Goal: Task Accomplishment & Management: Use online tool/utility

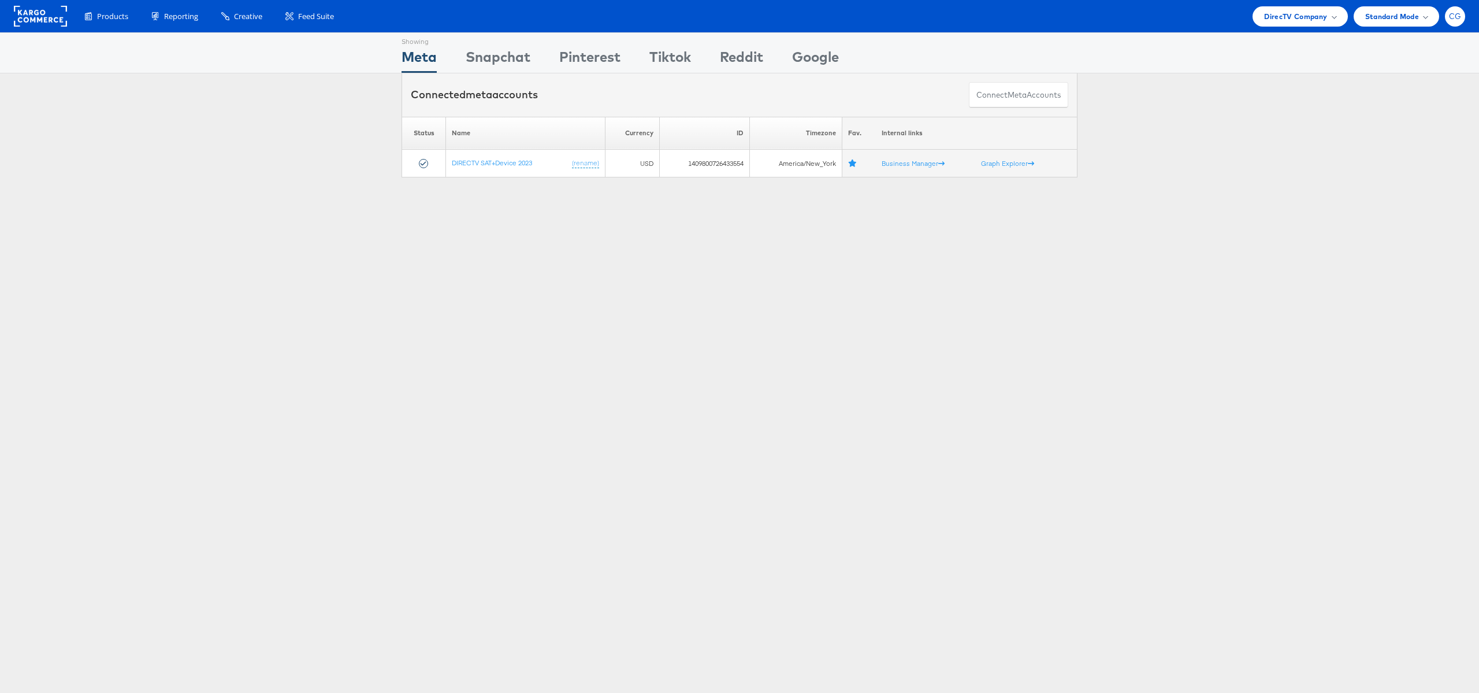
click at [1452, 20] on span "CG" at bounding box center [1455, 17] width 13 height 8
click at [1406, 128] on link "Internal Dashboard" at bounding box center [1406, 133] width 99 height 12
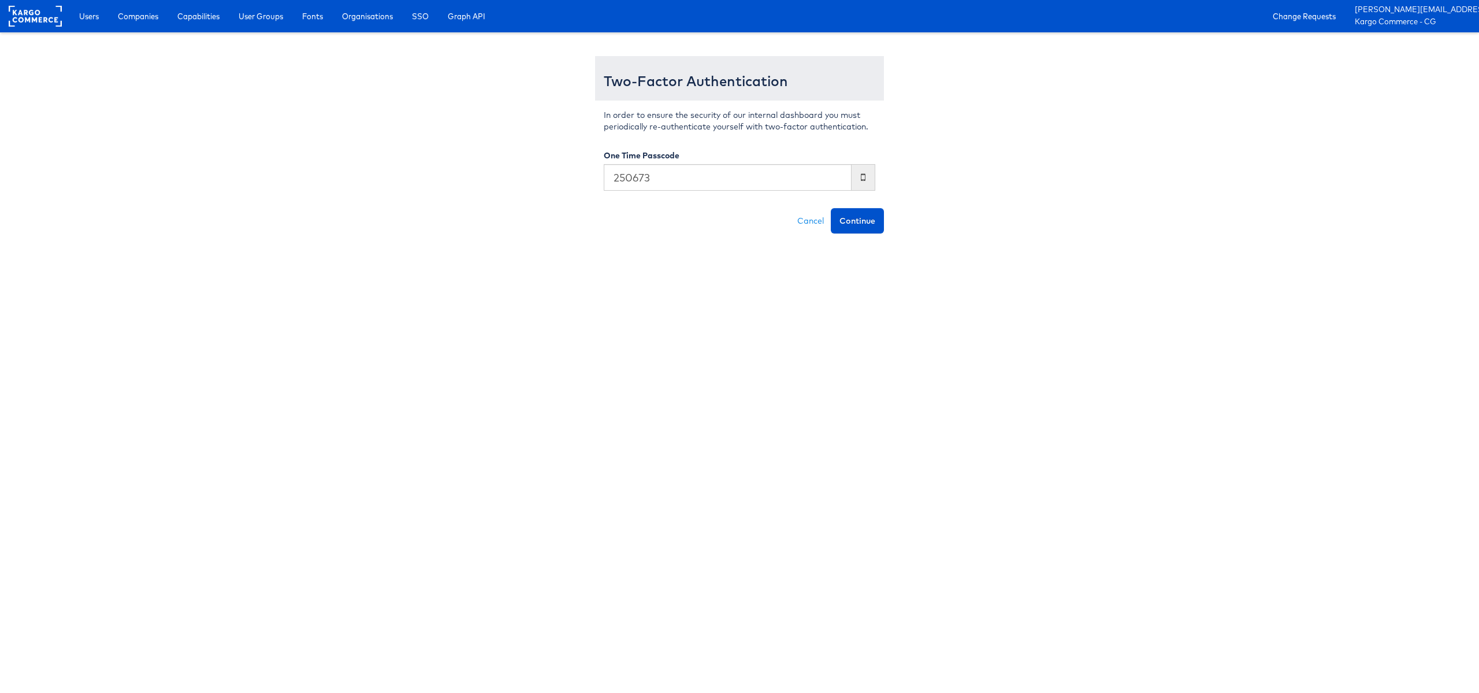
type input "250673"
click at [831, 208] on button "Continue" at bounding box center [857, 220] width 53 height 25
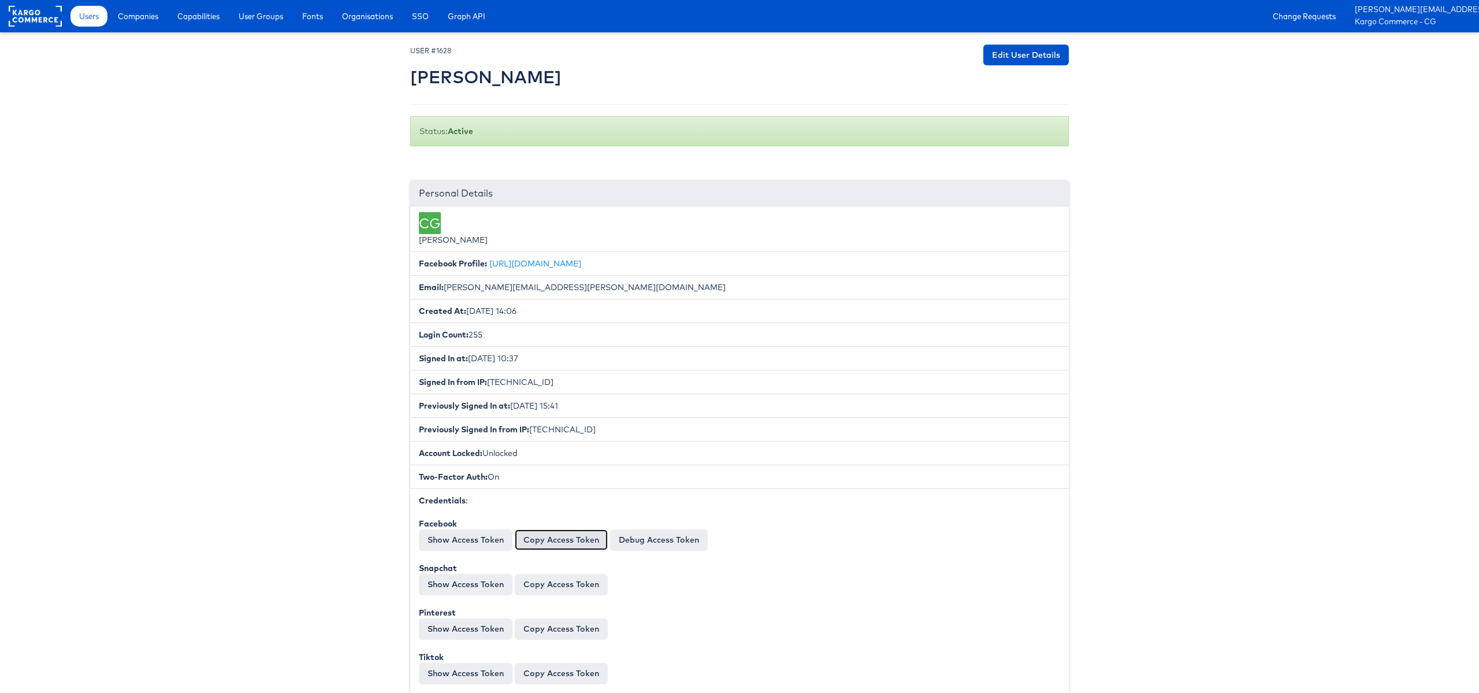
click at [561, 542] on button "Copy Access Token" at bounding box center [561, 539] width 93 height 21
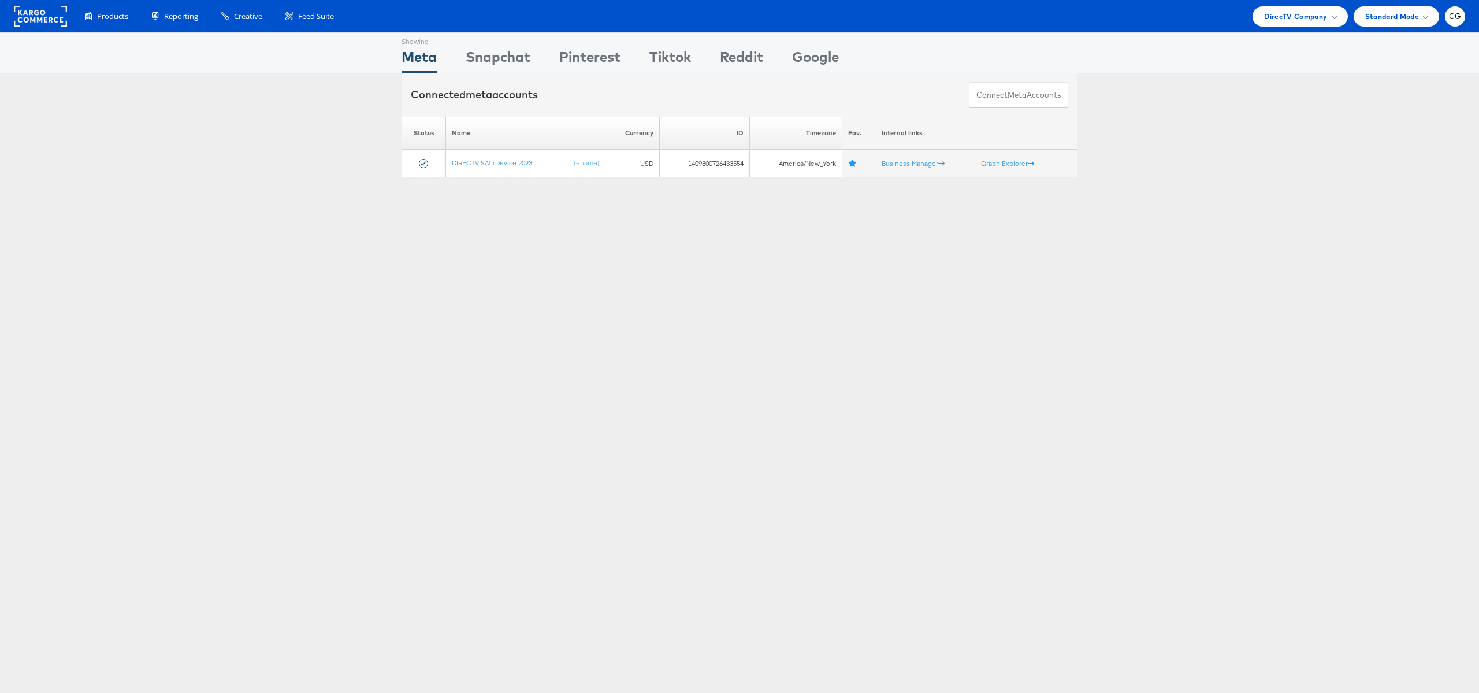
click at [485, 193] on div "Showing Meta Showing Snapchat Showing Pinterest Showing Tiktok Showing Reddit S…" at bounding box center [739, 321] width 1479 height 578
click at [1341, 14] on div "DirecTV Company" at bounding box center [1299, 16] width 95 height 20
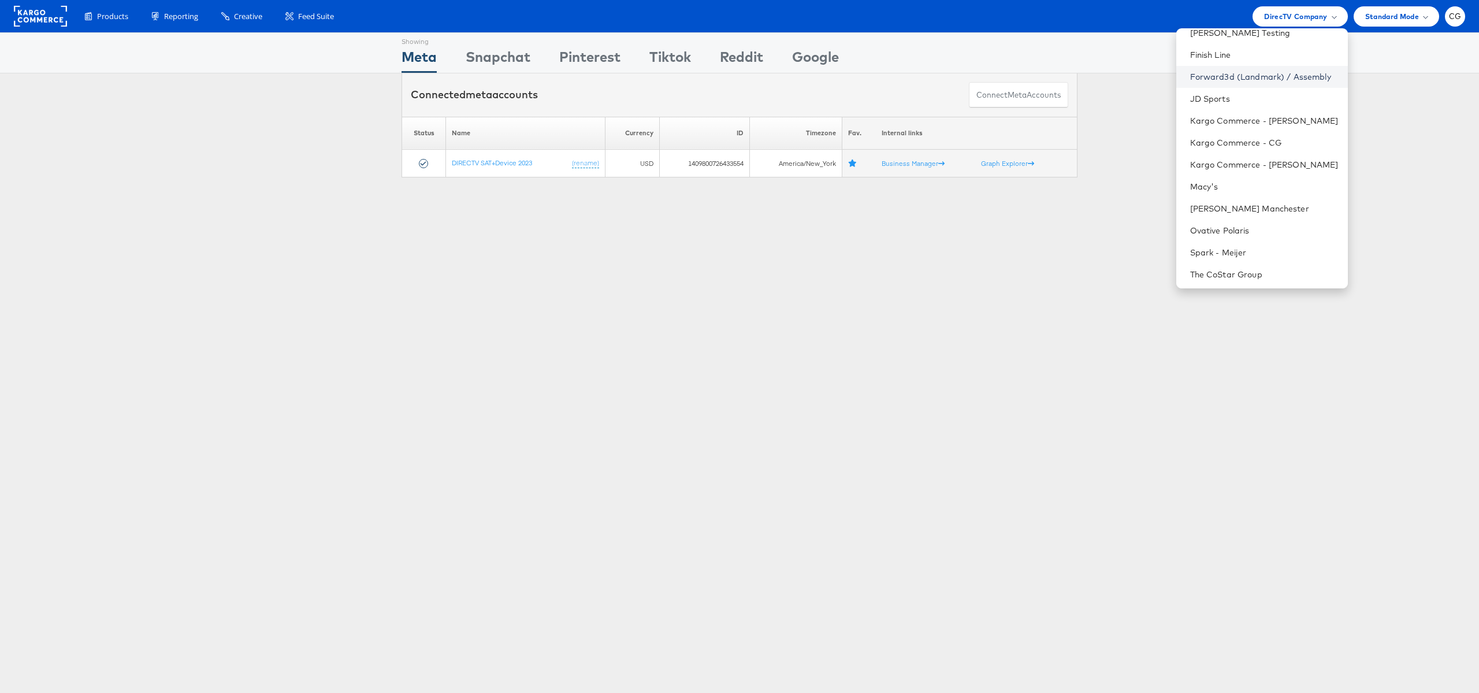
scroll to position [105, 0]
click at [1231, 159] on link "Kargo Commerce - CG" at bounding box center [1264, 158] width 148 height 12
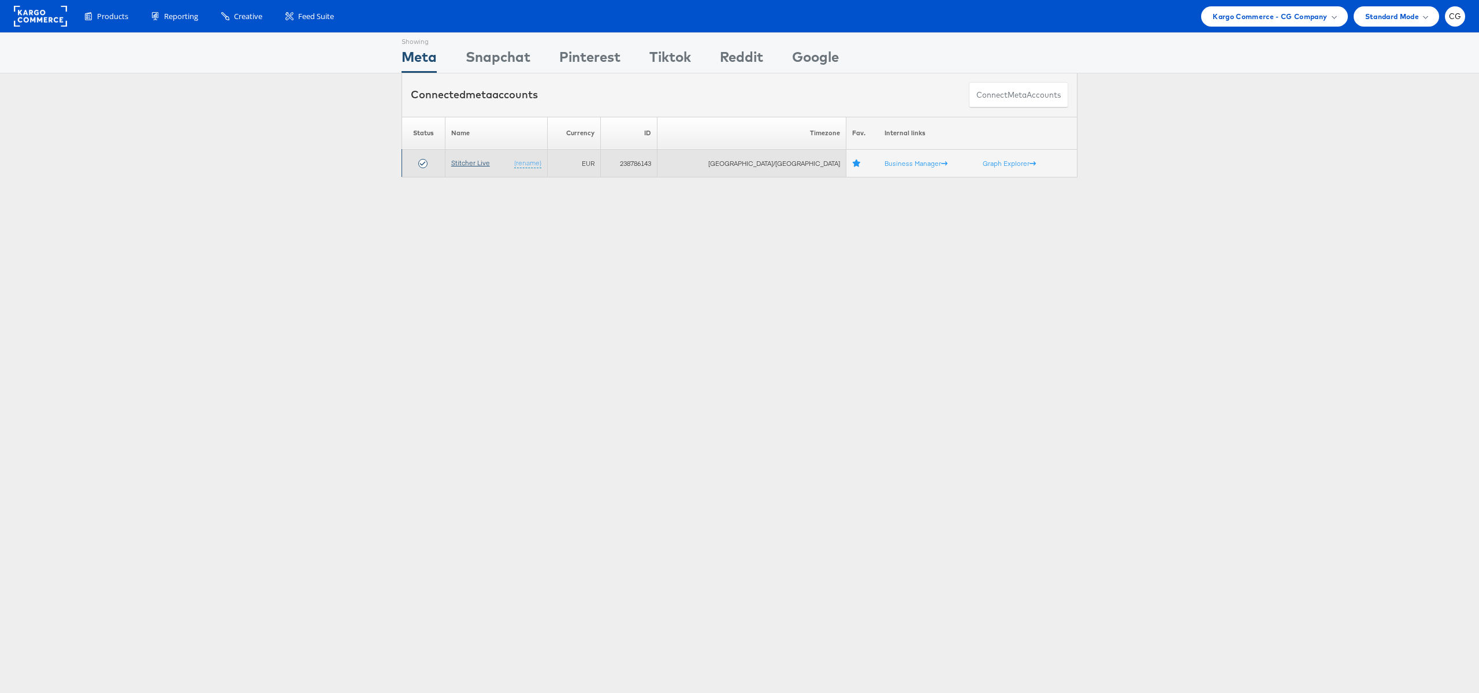
click at [479, 163] on link "Stitcher Live" at bounding box center [470, 162] width 39 height 9
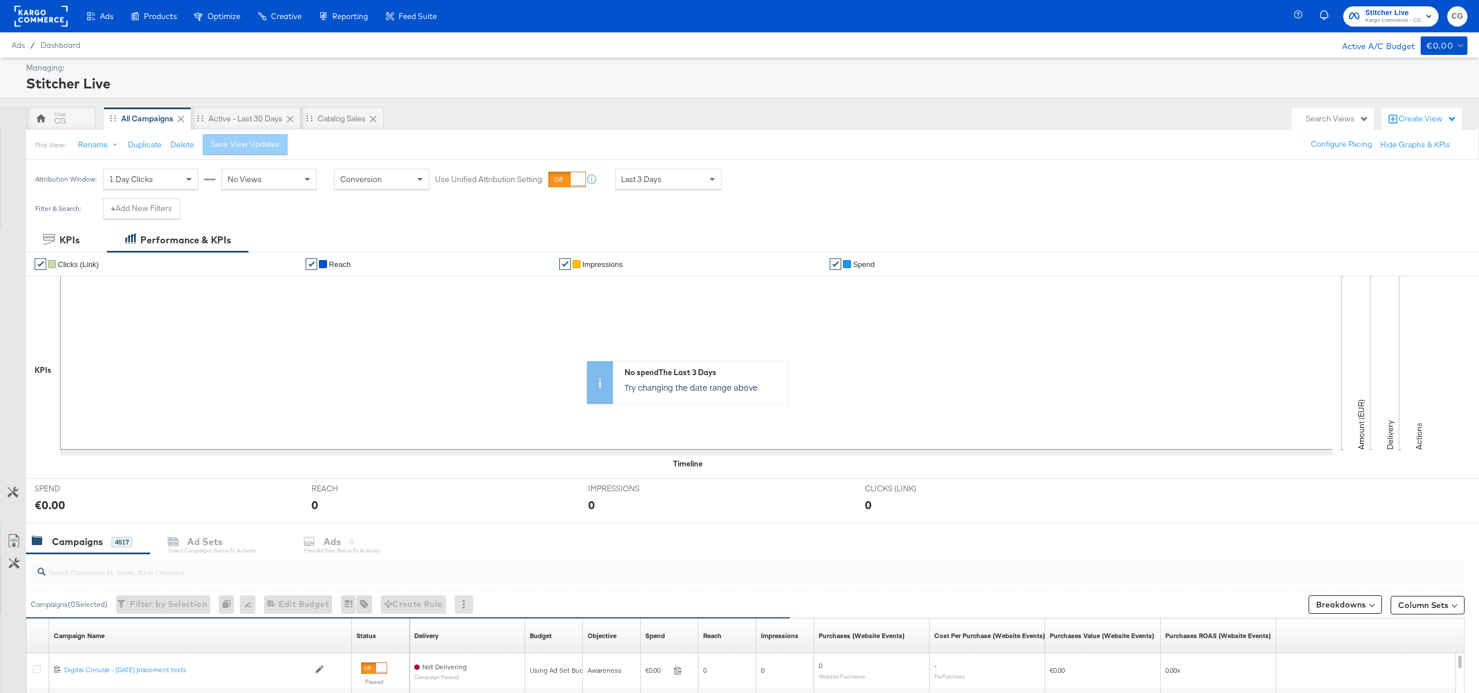
click at [0, 0] on div "Test and Learn" at bounding box center [0, 0] width 0 height 0
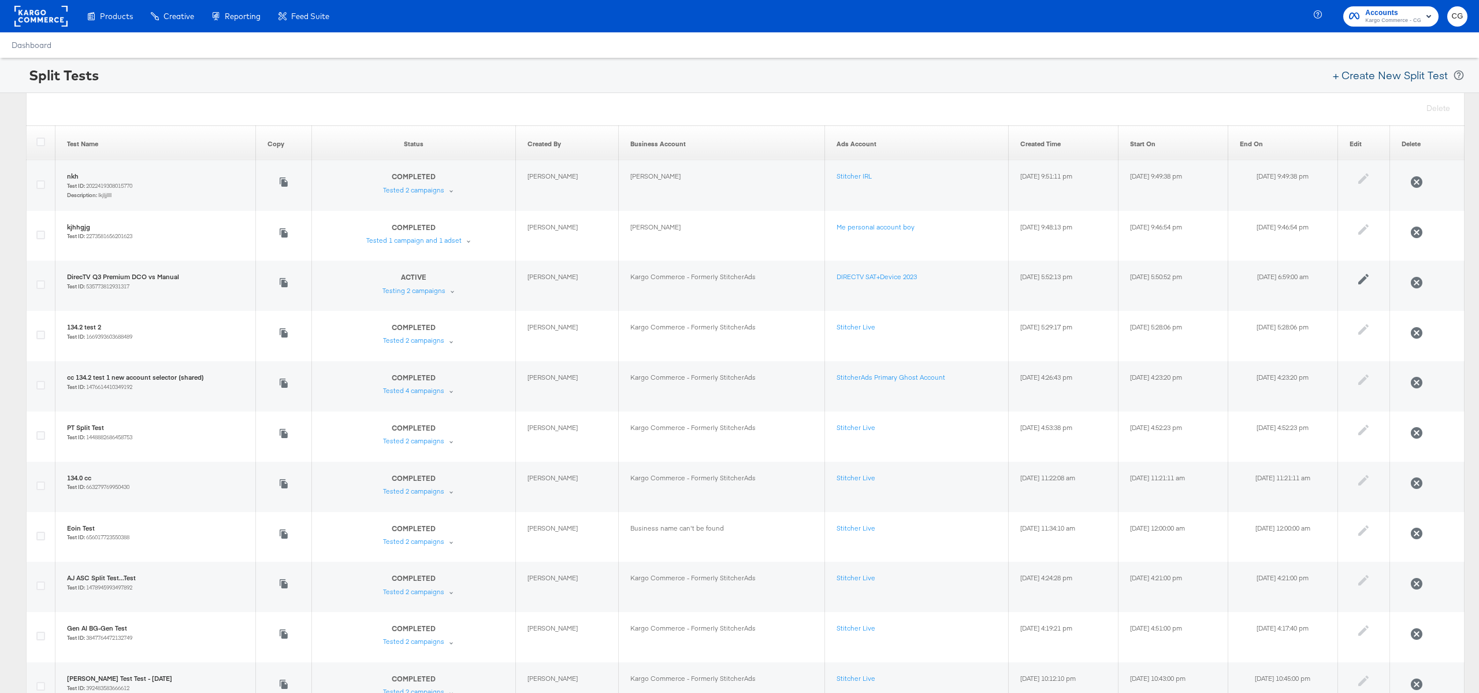
click at [1394, 75] on button "+ Create New Split Test" at bounding box center [1390, 74] width 125 height 25
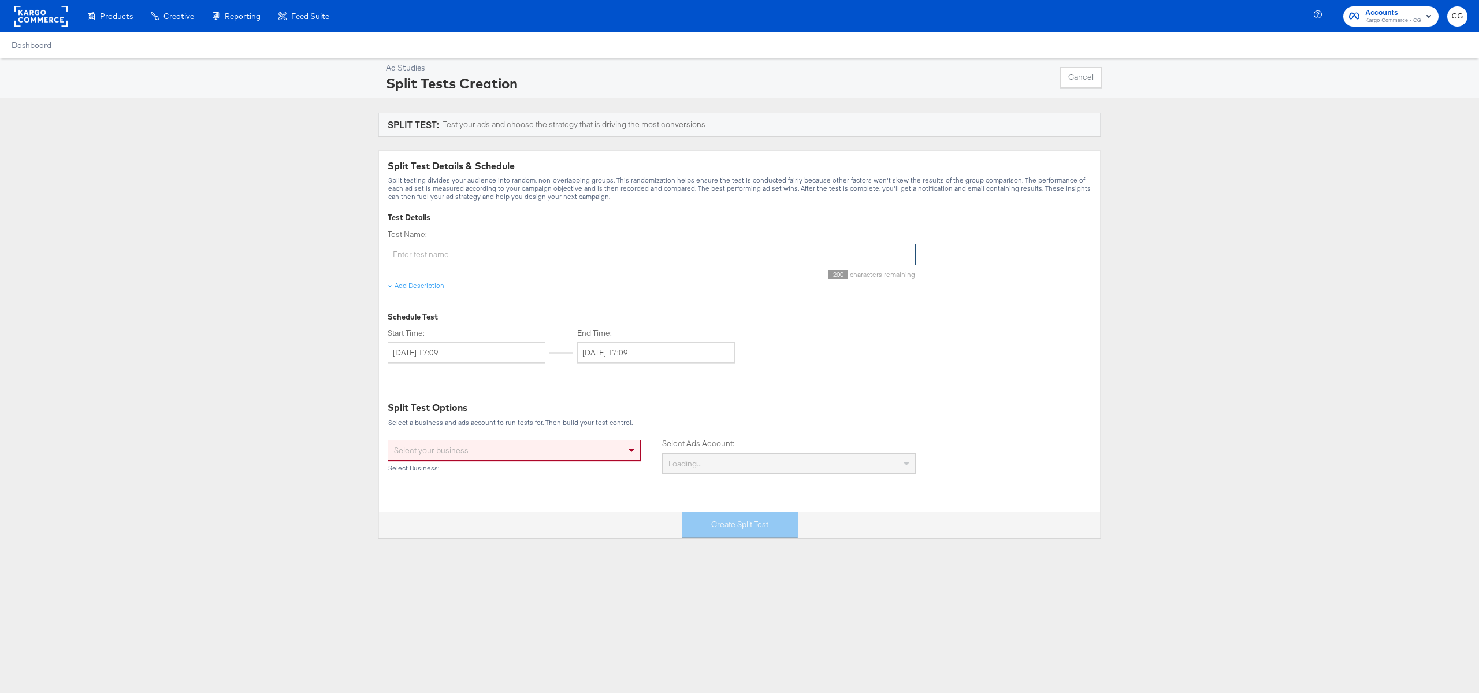
click at [805, 248] on input "Test Name:" at bounding box center [652, 254] width 528 height 21
type input "warp"
click at [600, 358] on input "[DATE] 17:09" at bounding box center [656, 352] width 158 height 21
click at [554, 293] on div "Test Name: warp 196 characters remaining Add Description Schedule Test Start Ti…" at bounding box center [652, 296] width 528 height 135
click at [604, 350] on input "[DATE] 17:09" at bounding box center [656, 352] width 158 height 21
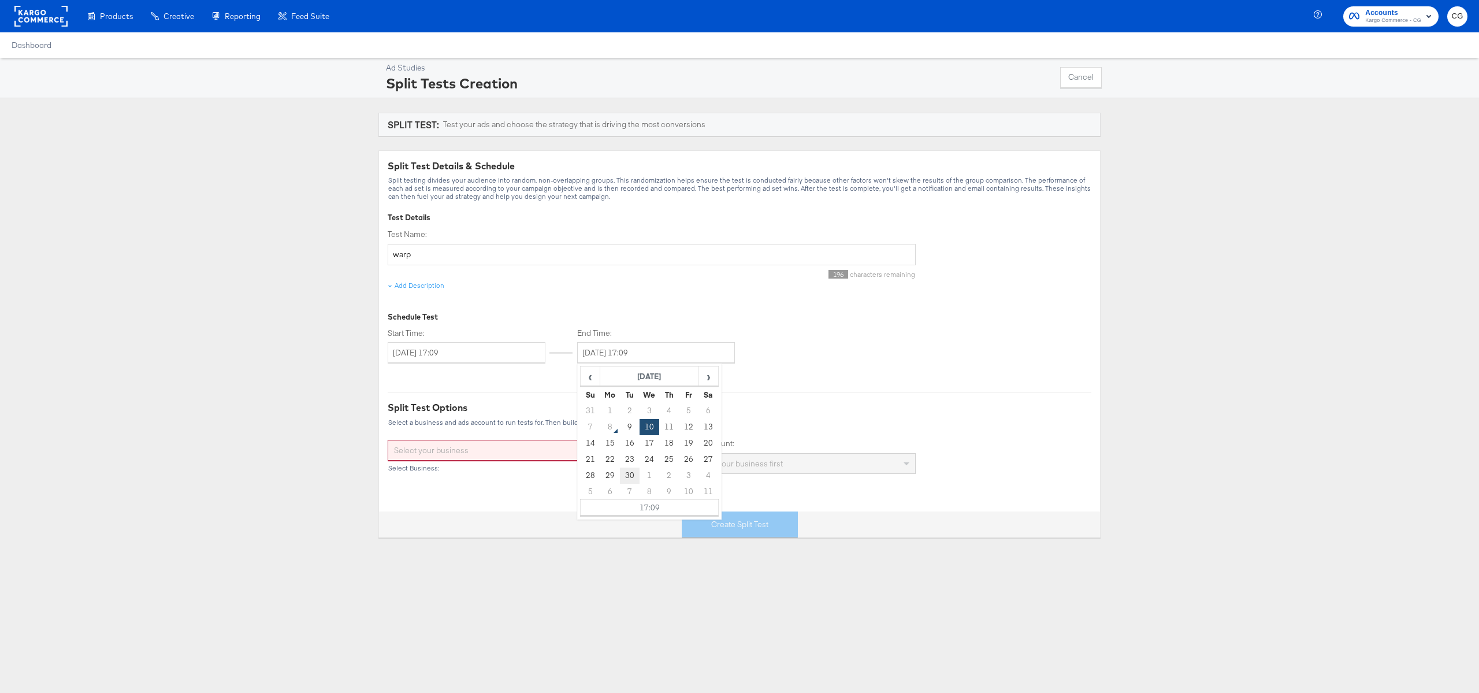
click at [633, 473] on td "30" at bounding box center [630, 475] width 20 height 16
type input "[DATE] 17:09"
click at [555, 422] on div "Select a business and ads account to run tests for. Then build your test contro…" at bounding box center [740, 422] width 704 height 8
click at [548, 464] on div "Select Business:" at bounding box center [514, 468] width 253 height 8
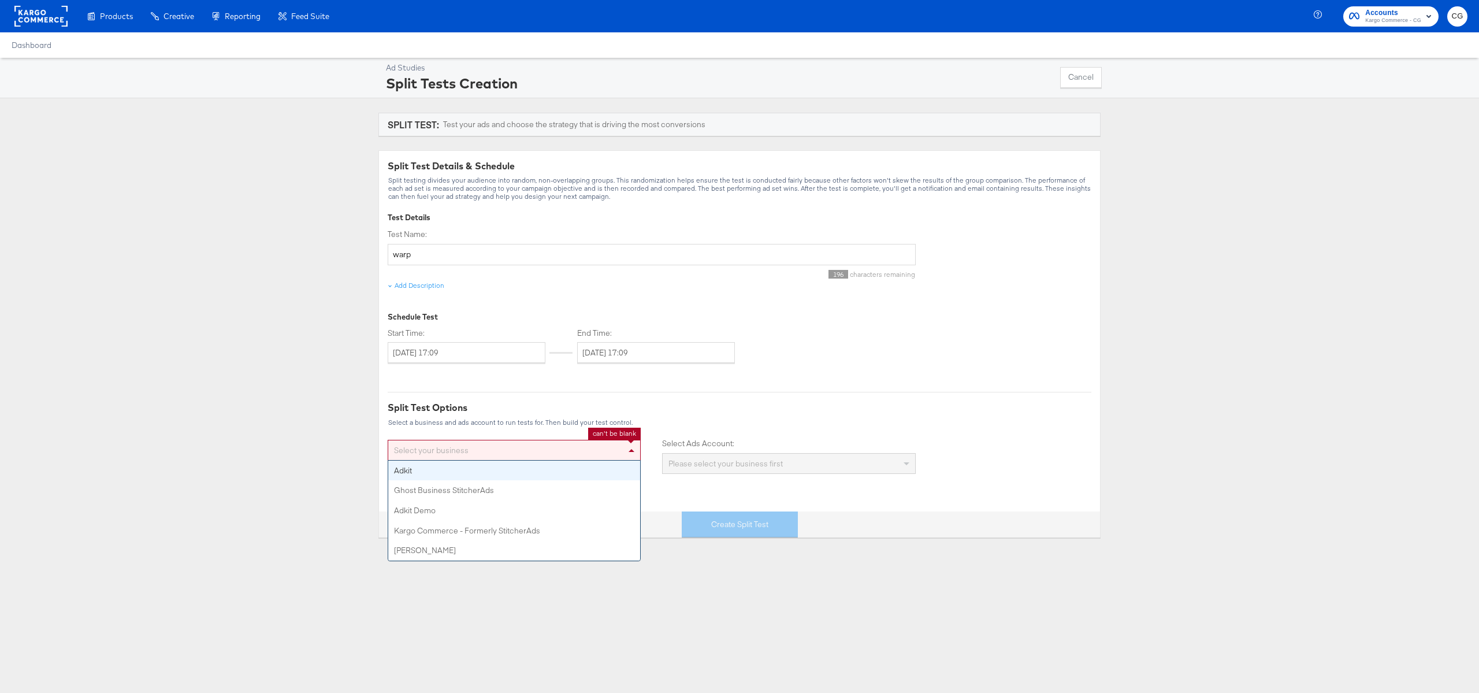
click at [547, 452] on div "Select your business" at bounding box center [514, 450] width 252 height 20
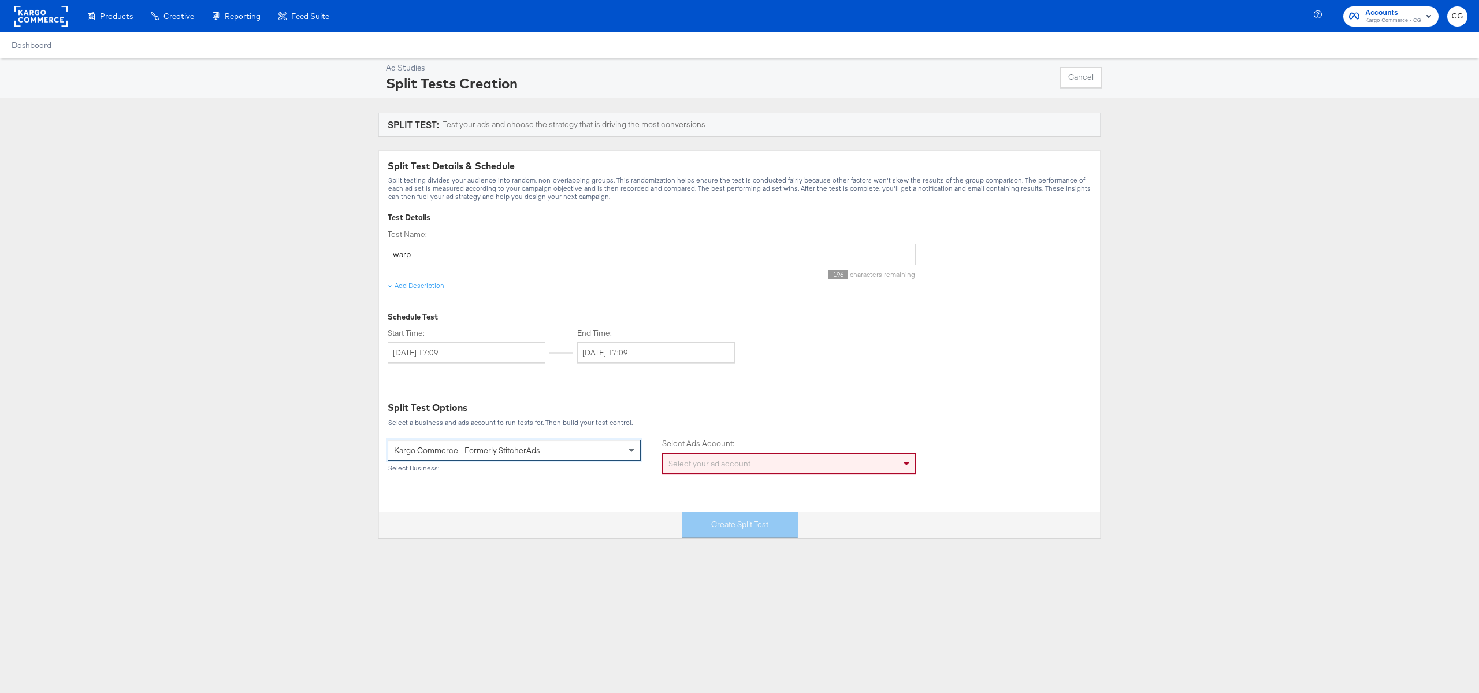
click at [695, 470] on div "Select your ad account" at bounding box center [789, 463] width 252 height 20
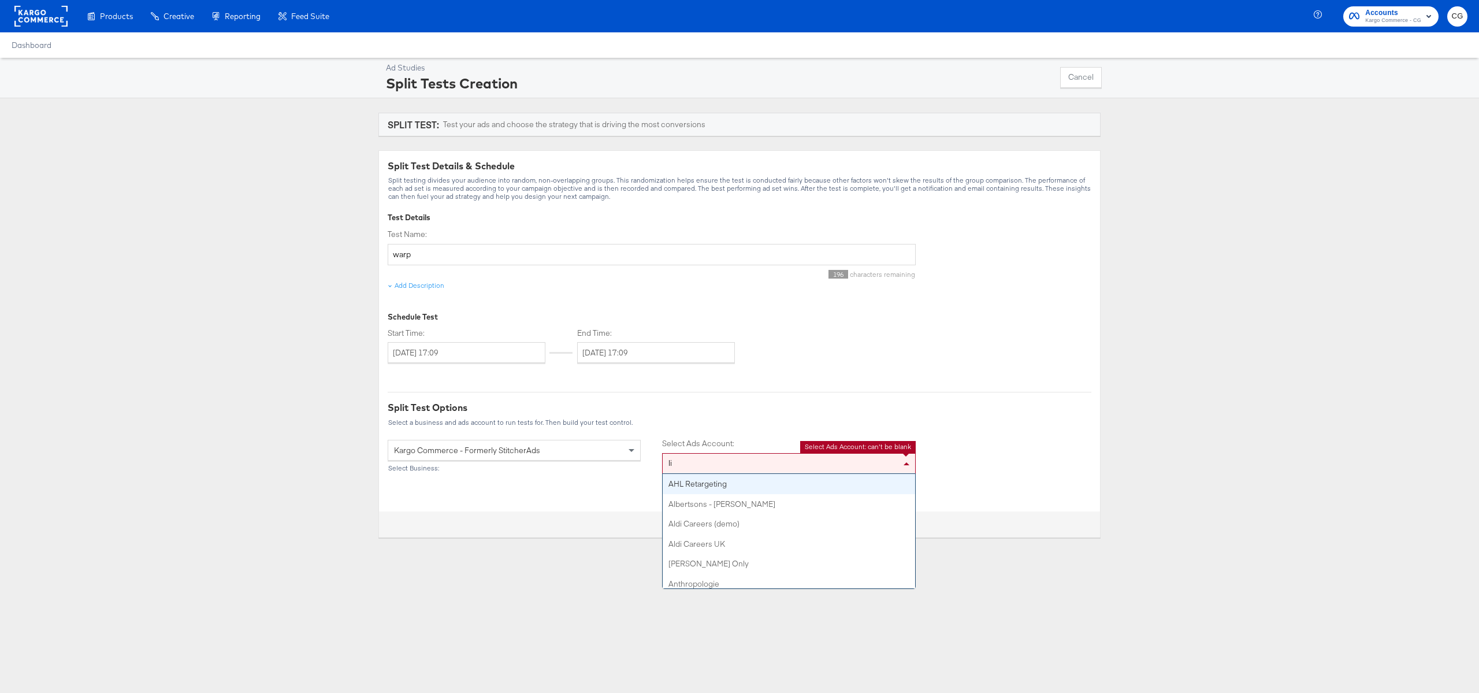
type input "liv"
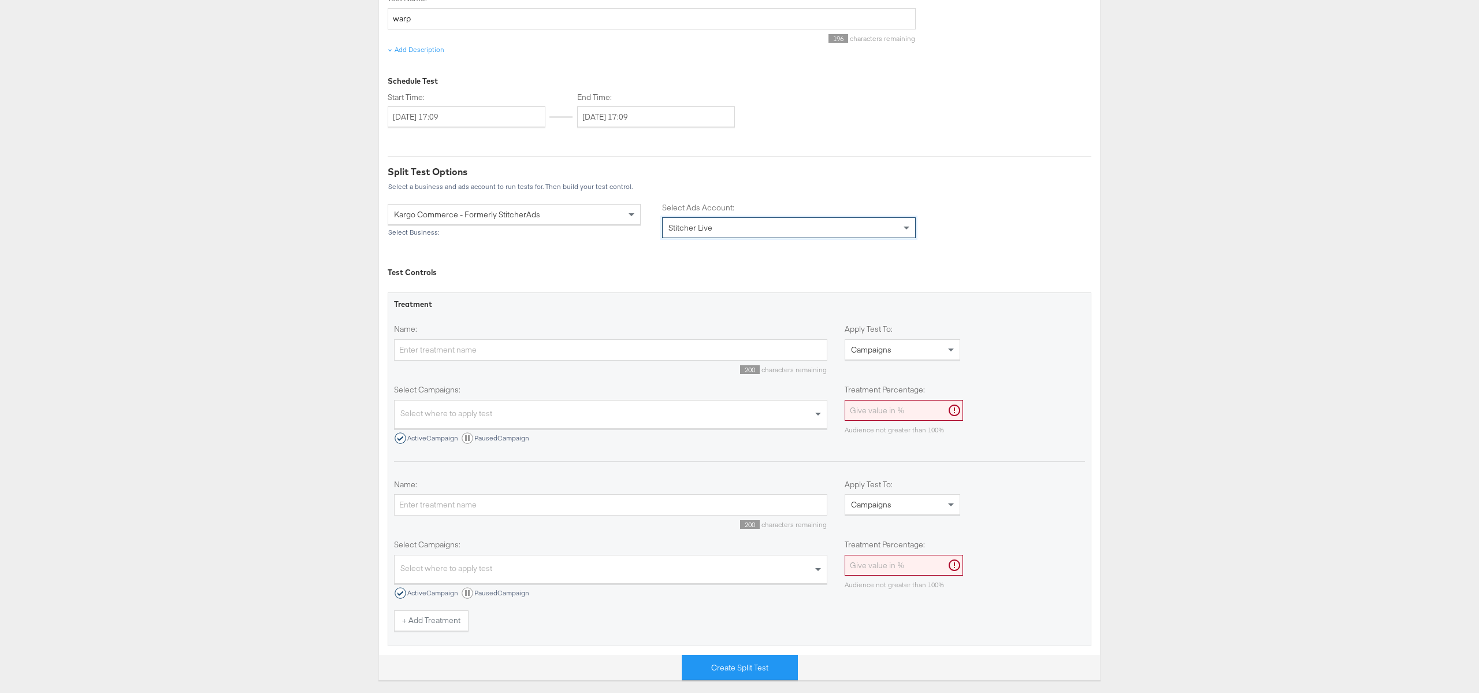
scroll to position [237, 0]
click at [525, 350] on input "Name:" at bounding box center [610, 348] width 433 height 21
type input "wakawaka"
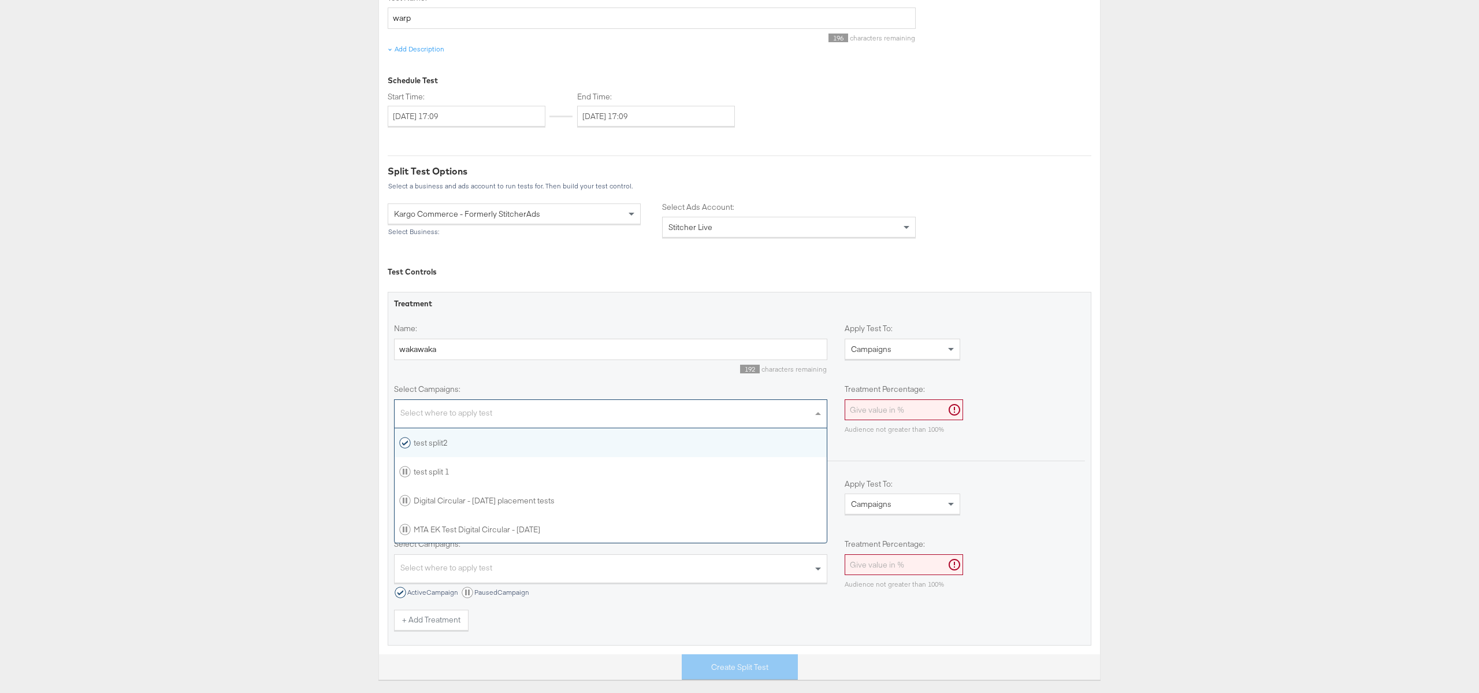
click at [539, 423] on div "Select where to apply test" at bounding box center [611, 415] width 432 height 25
click at [529, 463] on div "test split 1" at bounding box center [611, 471] width 432 height 29
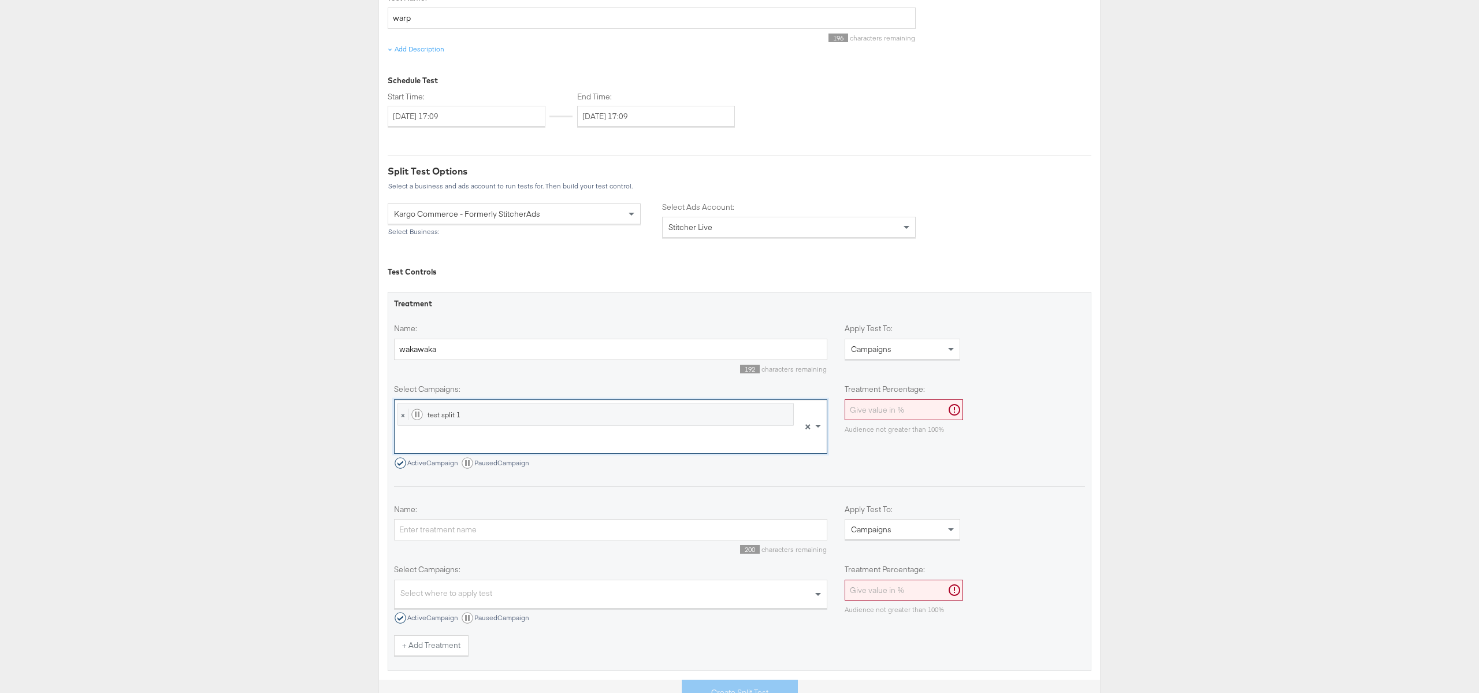
click at [525, 448] on div at bounding box center [595, 443] width 396 height 20
click at [524, 472] on div "test split2" at bounding box center [610, 468] width 423 height 12
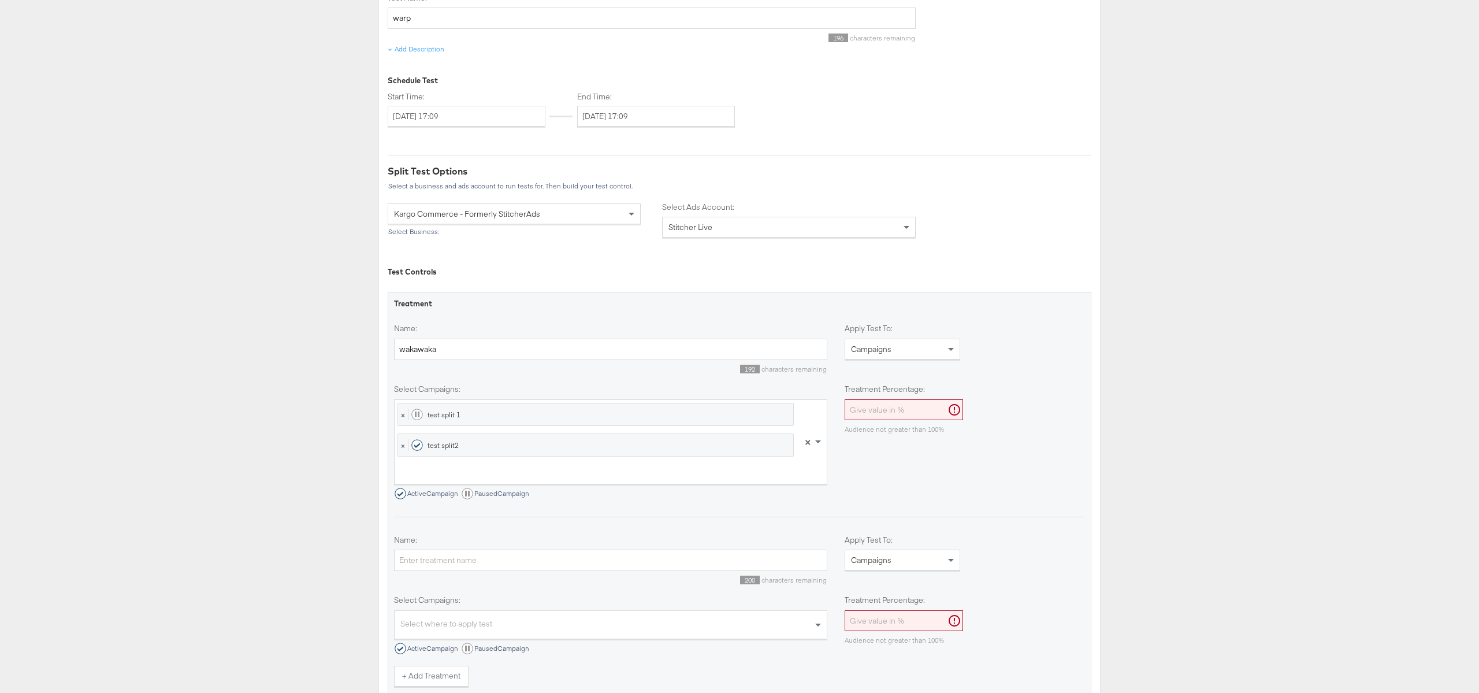
click at [893, 476] on div "Select campaigns: × test split 1 × test split2 × Active Campaign Paused Campaig…" at bounding box center [739, 442] width 691 height 116
click at [887, 412] on input "Treatment Percentage:" at bounding box center [904, 409] width 118 height 21
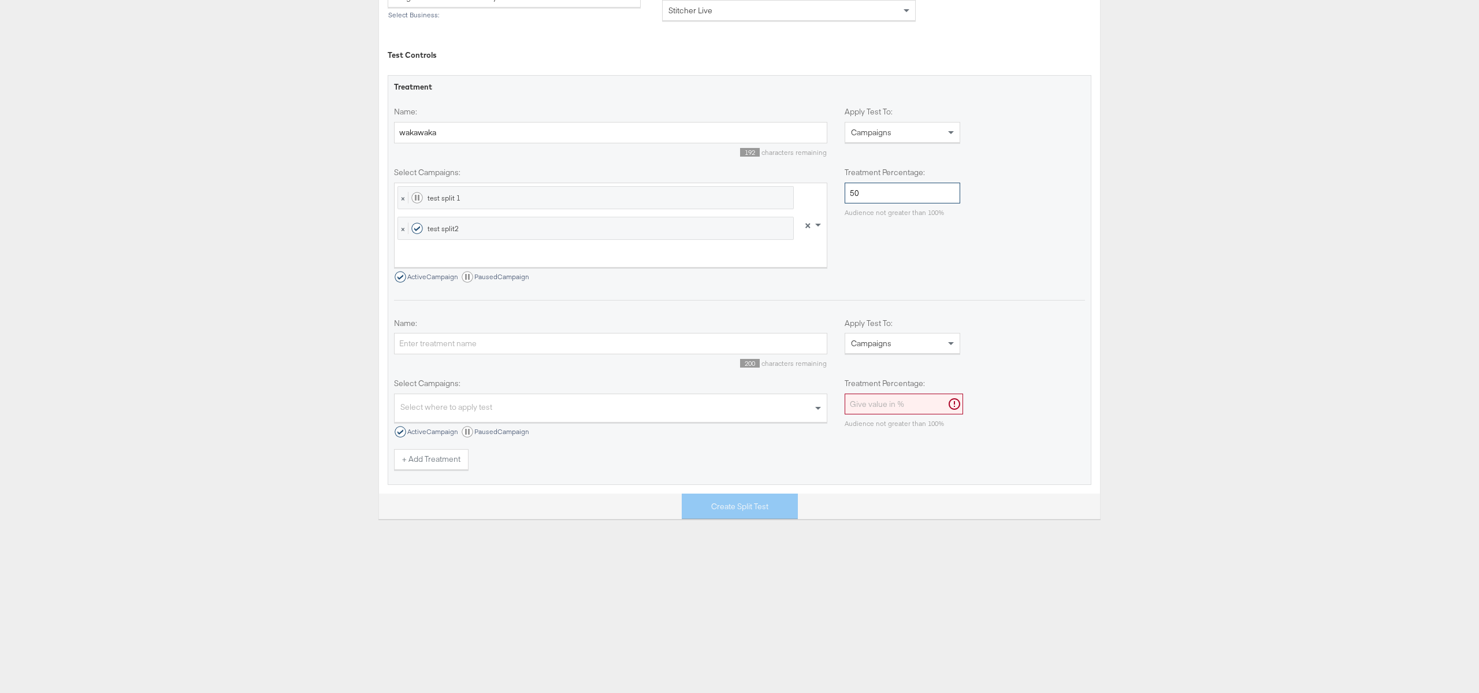
scroll to position [457, 0]
type input "50"
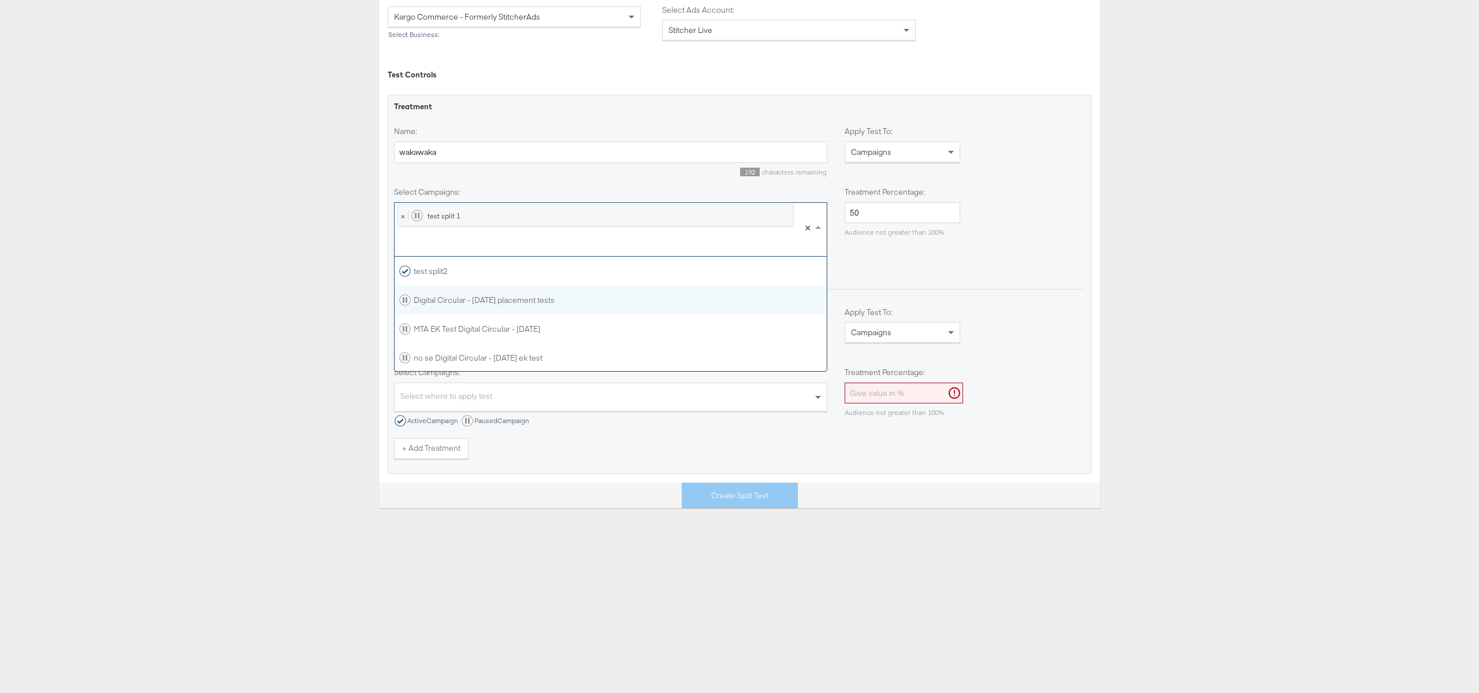
scroll to position [114, 432]
click at [330, 272] on div "Ad Studies Split Tests Creation Cancel SPLIT TEST: Test your ads and choose the…" at bounding box center [739, 65] width 1479 height 883
click at [433, 332] on input "Name:" at bounding box center [610, 332] width 433 height 21
type input "wakabaka"
click at [879, 394] on input "Treatment Percentage:" at bounding box center [904, 392] width 118 height 21
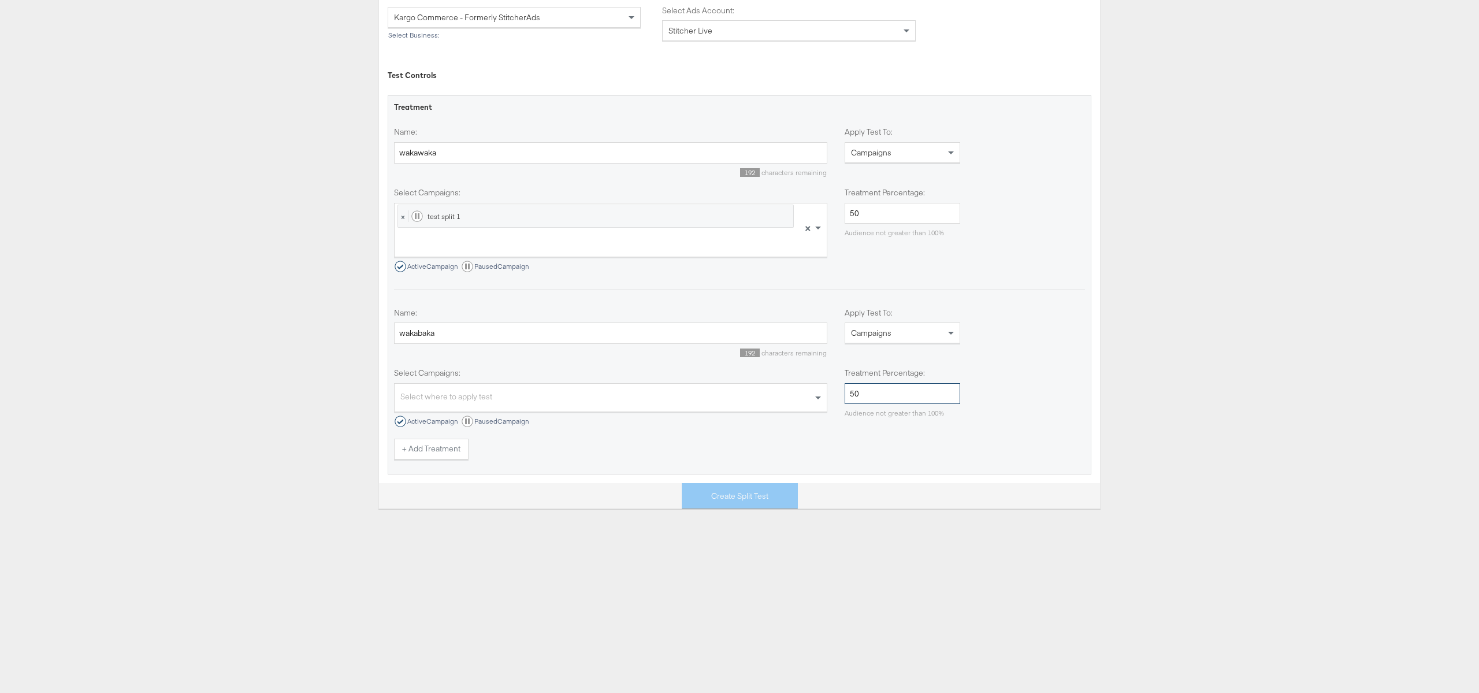
scroll to position [433, 0]
type input "50"
click at [438, 399] on div "Select where to apply test" at bounding box center [611, 398] width 432 height 25
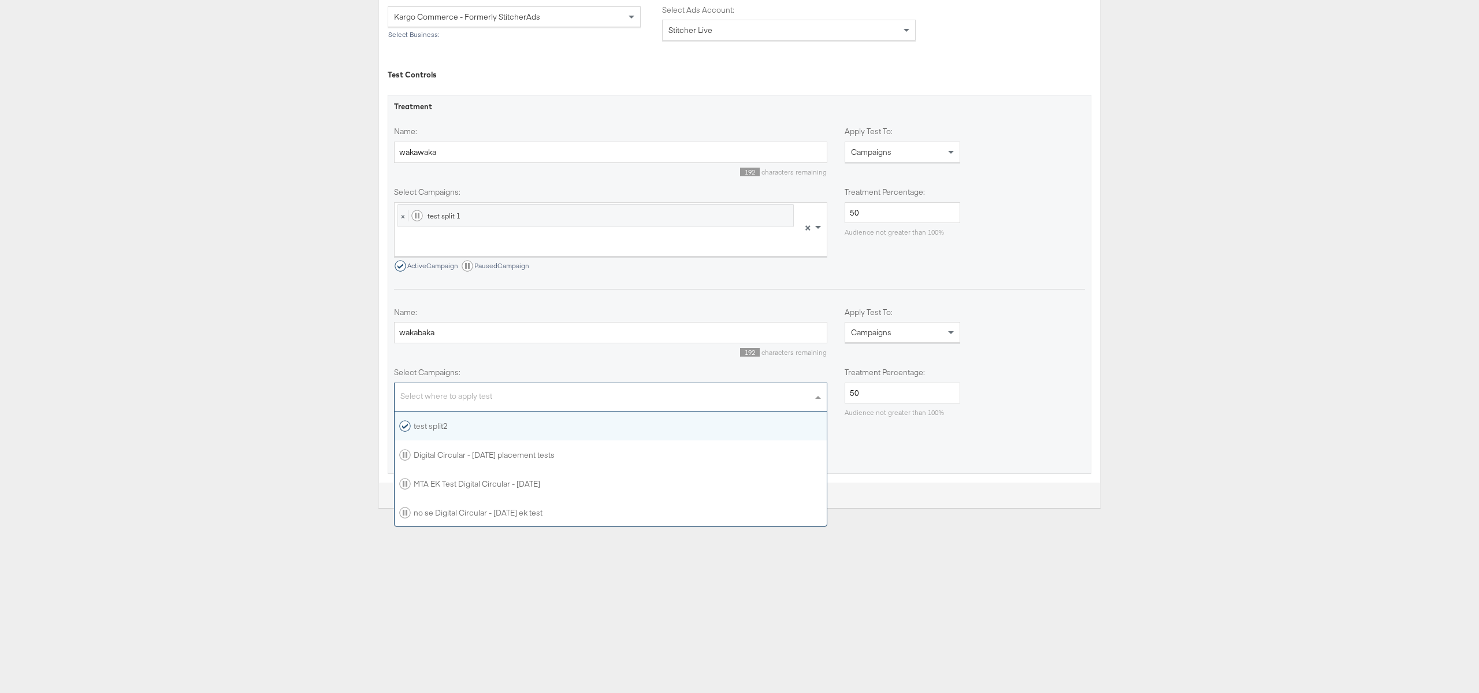
scroll to position [114, 432]
click at [444, 436] on div "test split2" at bounding box center [611, 425] width 432 height 29
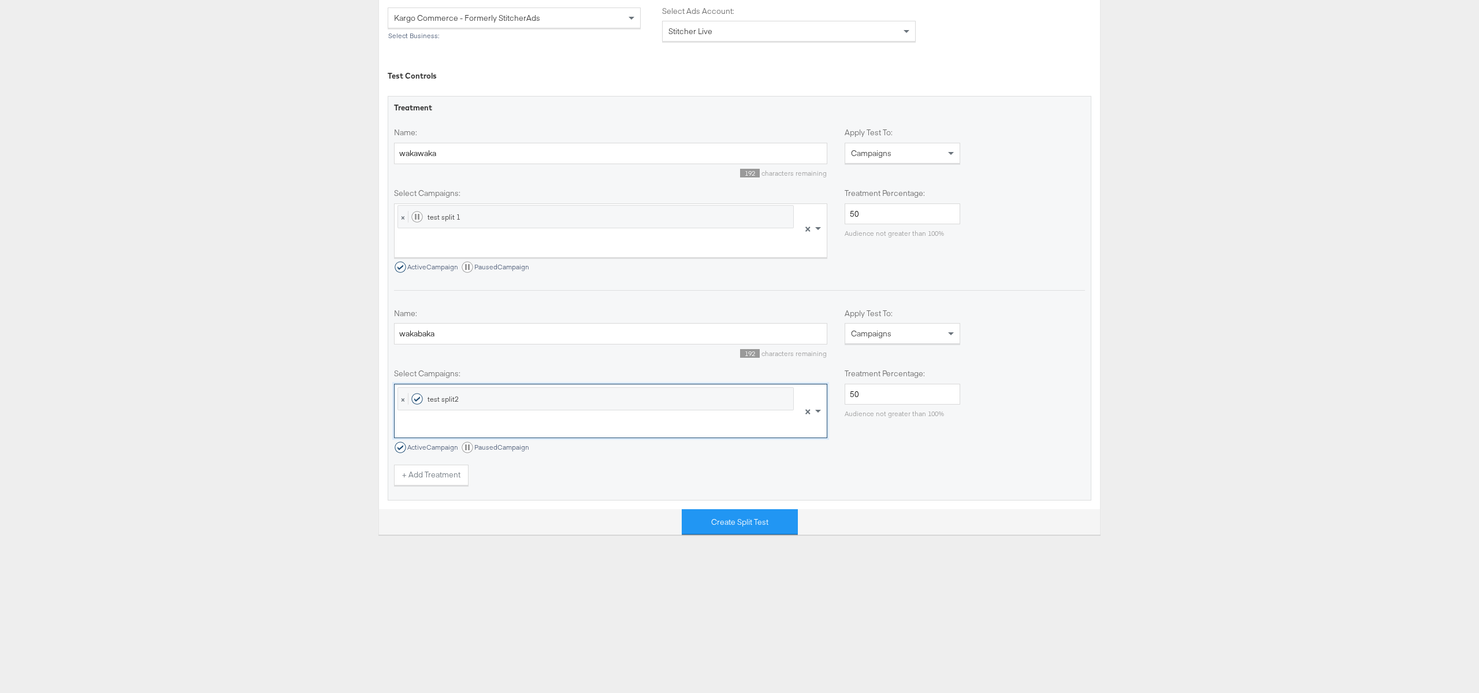
click at [1025, 487] on div "Treatment Name: wakawaka 192 characters remaining Apply Test To: Campaigns Sele…" at bounding box center [740, 298] width 704 height 404
click at [785, 519] on button "Create Split Test" at bounding box center [740, 522] width 116 height 26
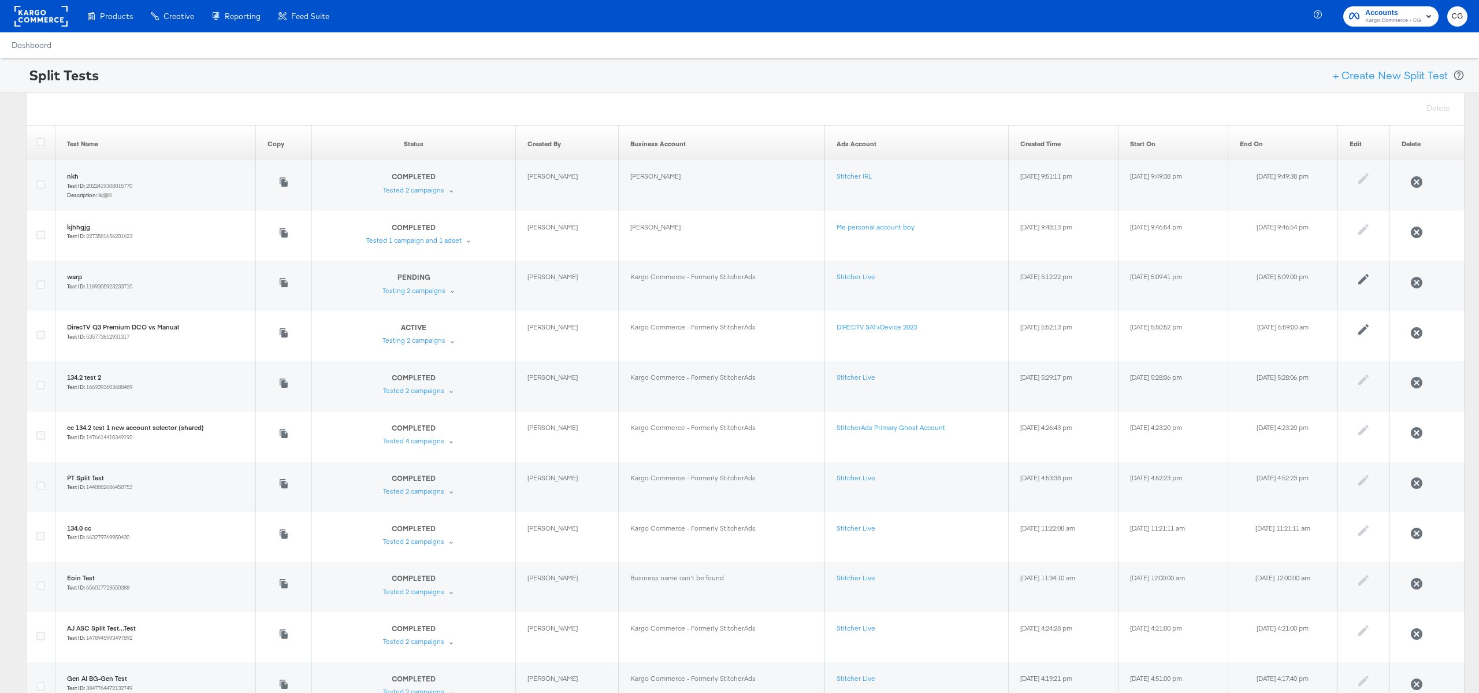
click at [1188, 13] on div "Products Products Product Catalogs Enhance Your Product Catalog, Map Them to Pu…" at bounding box center [739, 16] width 1479 height 32
click at [1267, 76] on div "Split Tests + Create New Split Test" at bounding box center [739, 75] width 1479 height 35
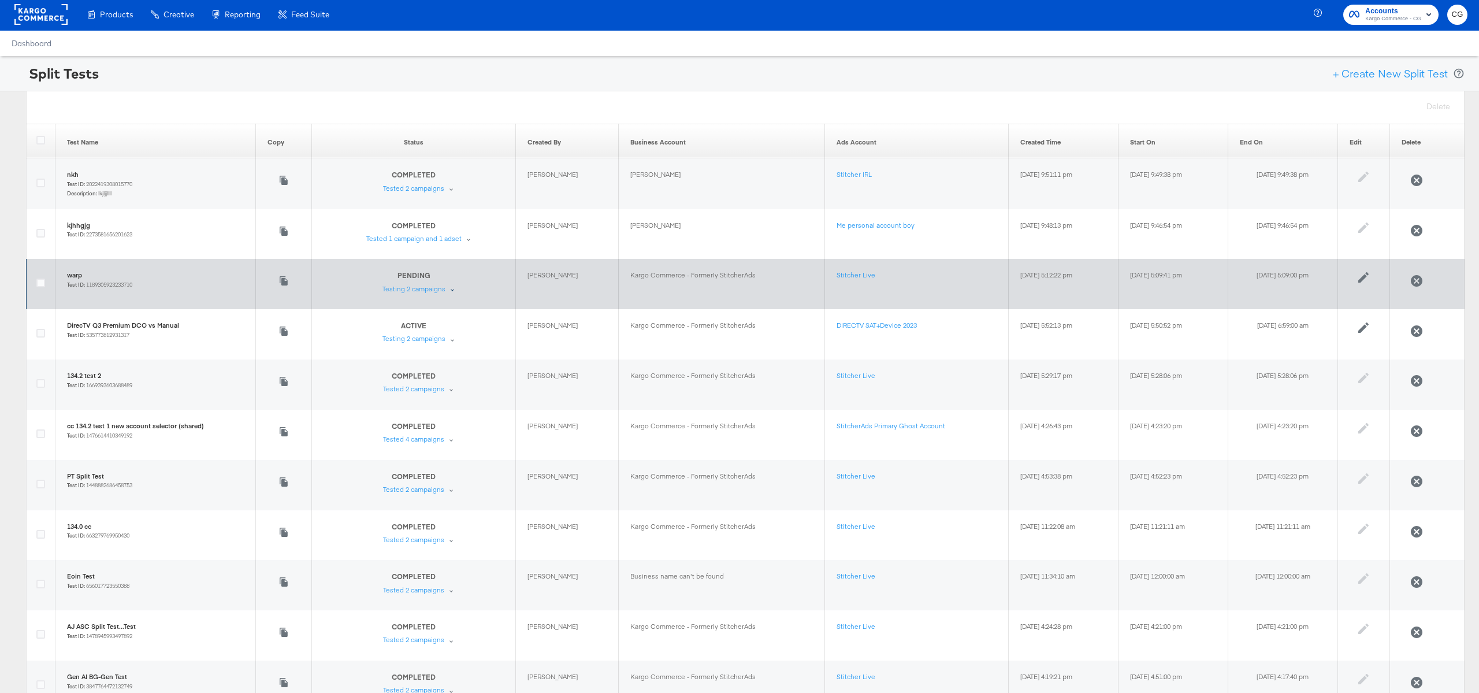
click at [429, 291] on div "PENDING Test is pending Testing 2 campaigns" at bounding box center [420, 281] width 77 height 23
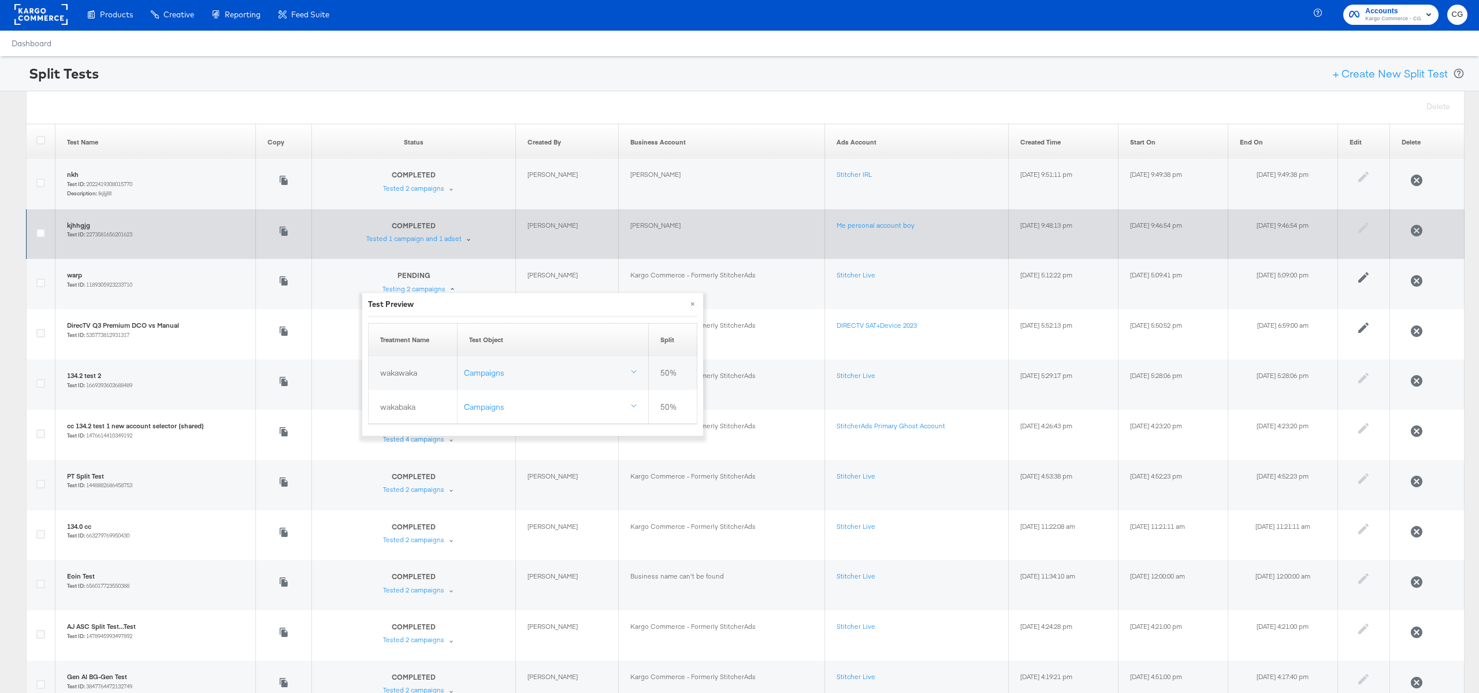
click at [445, 237] on div "COMPLETED Test has ended Tested 1 campaign and 1 adset" at bounding box center [420, 232] width 109 height 23
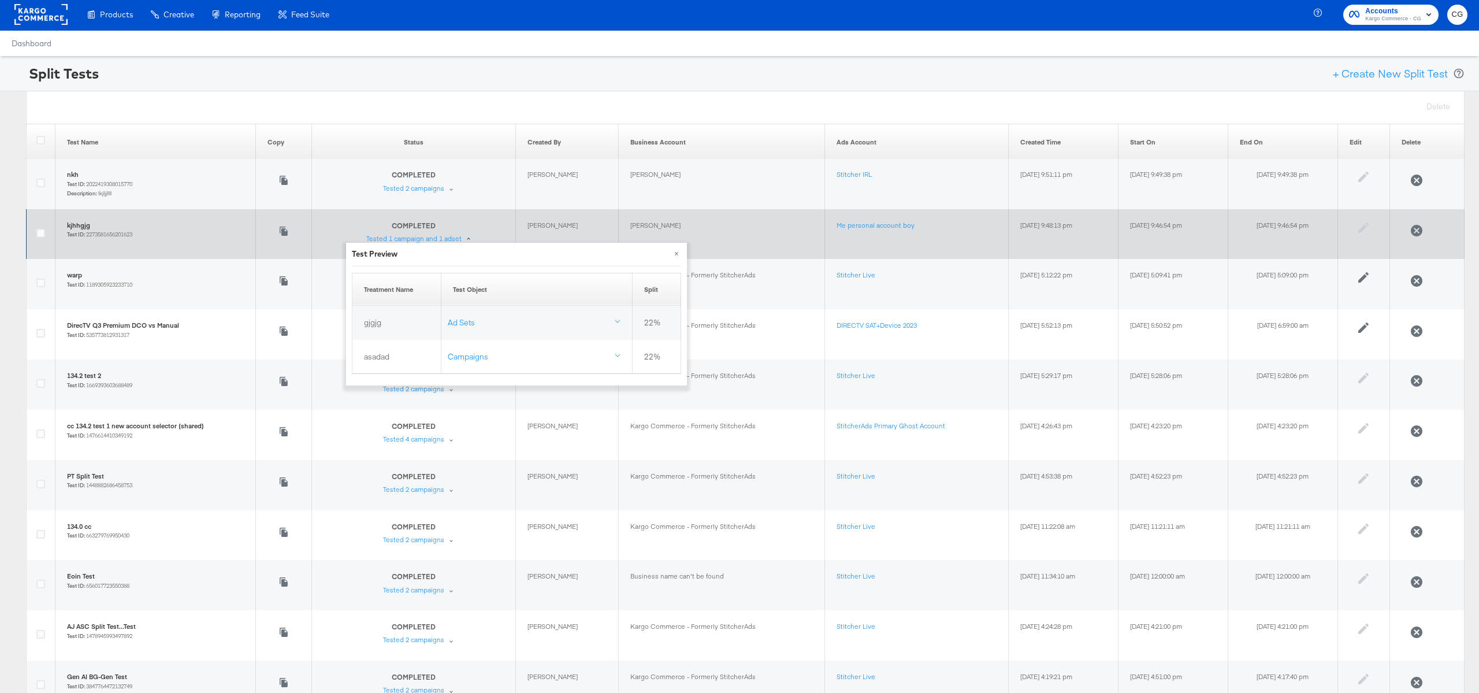
click at [445, 237] on div "COMPLETED Test has ended Tested 1 campaign and 1 adset" at bounding box center [420, 232] width 109 height 23
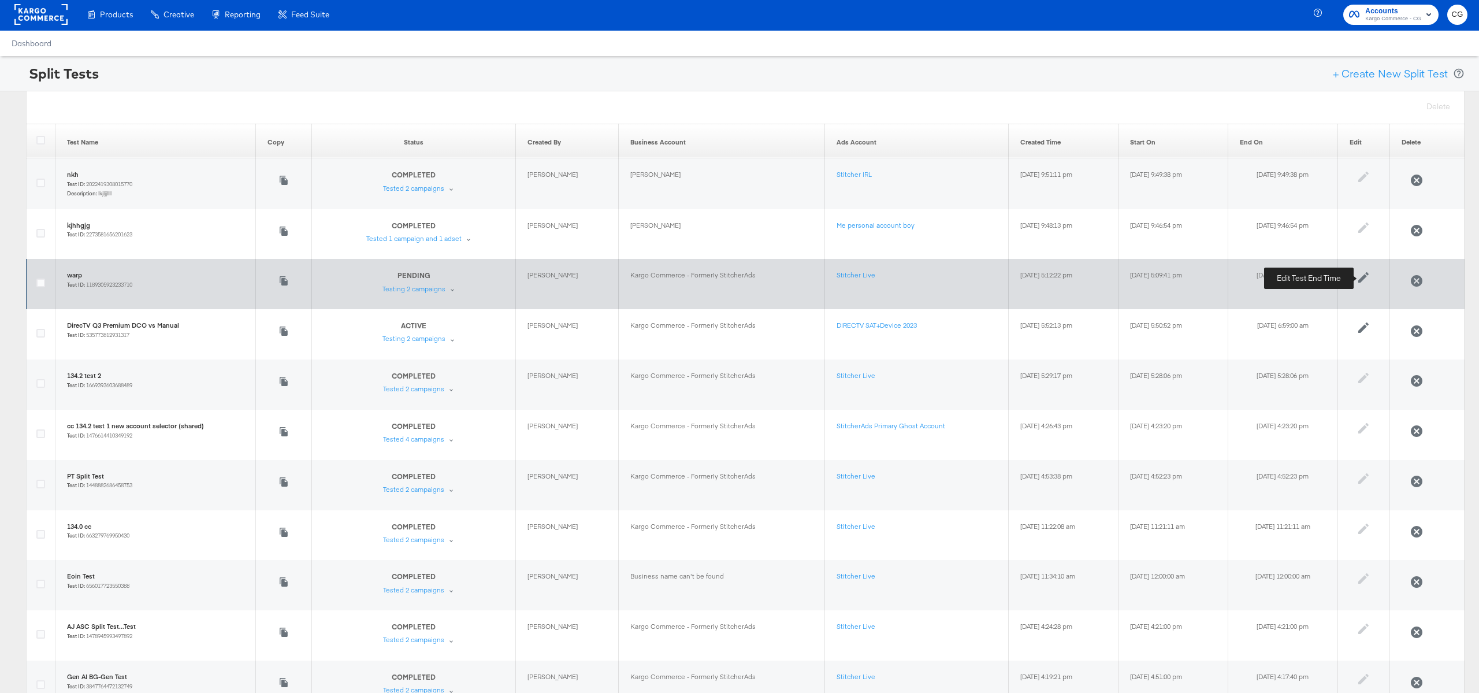
click at [1370, 276] on icon at bounding box center [1363, 277] width 14 height 14
click at [1321, 340] on input "[DATE] 17:09" at bounding box center [1272, 344] width 185 height 21
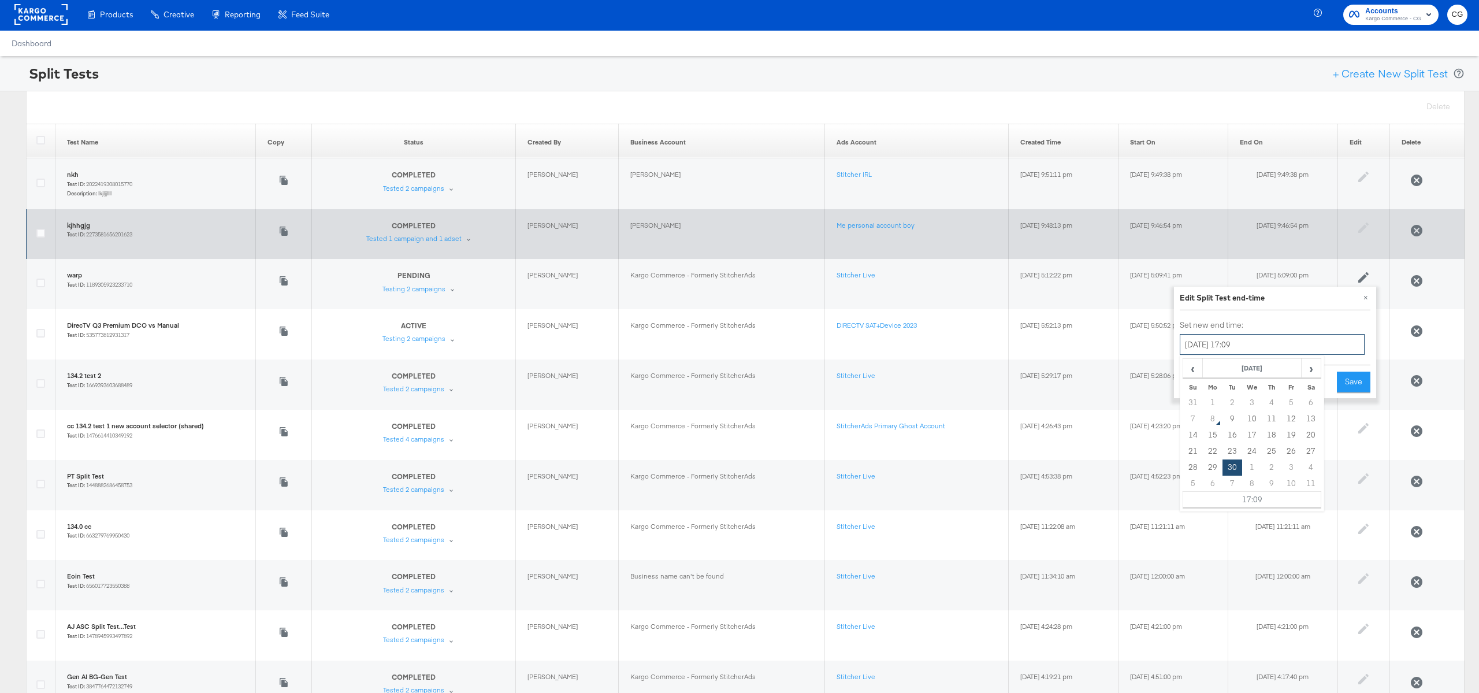
scroll to position [0, 0]
